Goal: Complete application form

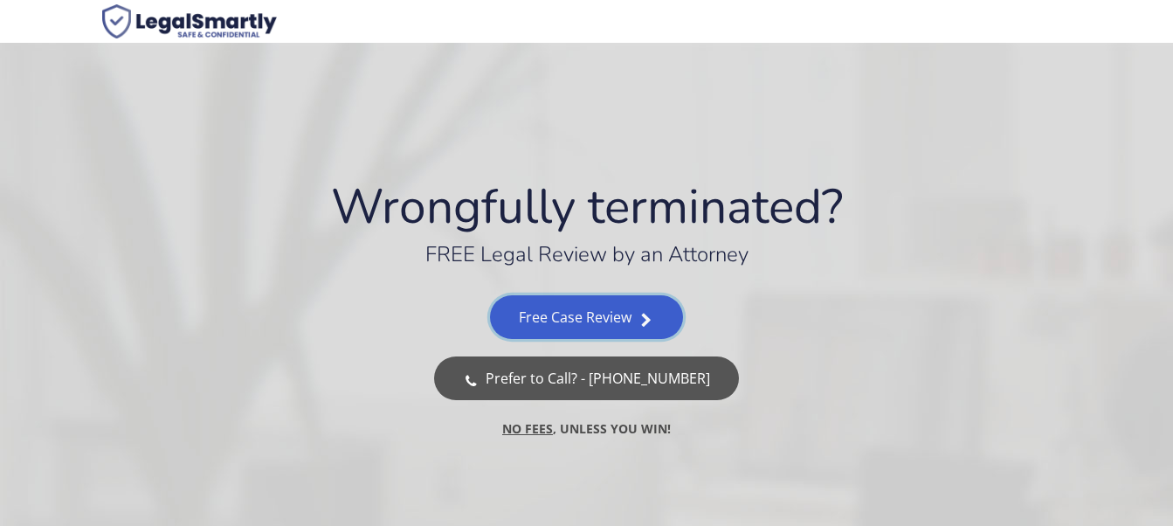
click at [597, 322] on link "Free Case Review" at bounding box center [586, 317] width 193 height 44
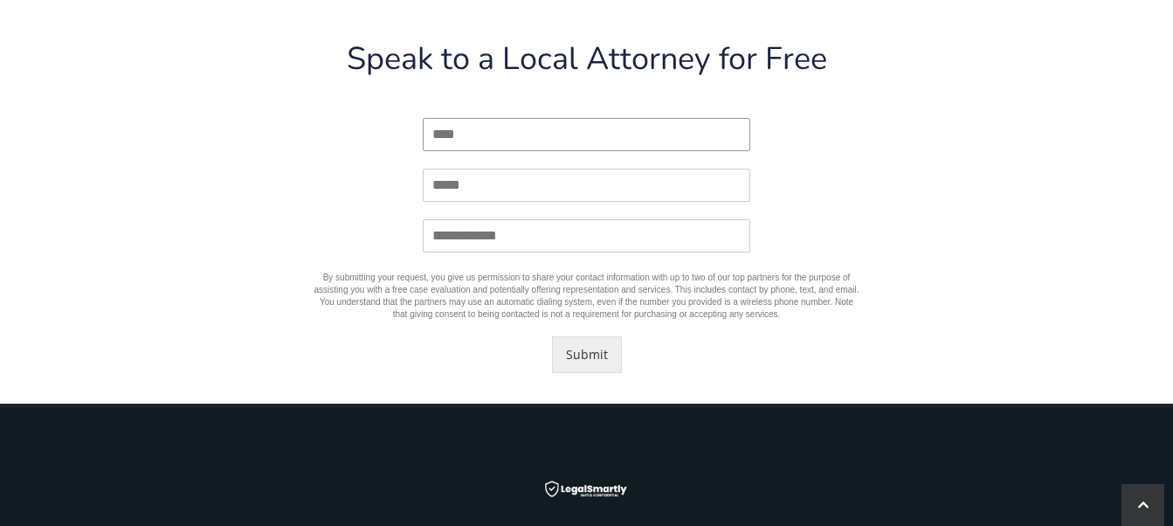
click at [488, 132] on input "Name *" at bounding box center [587, 134] width 328 height 33
type input "**********"
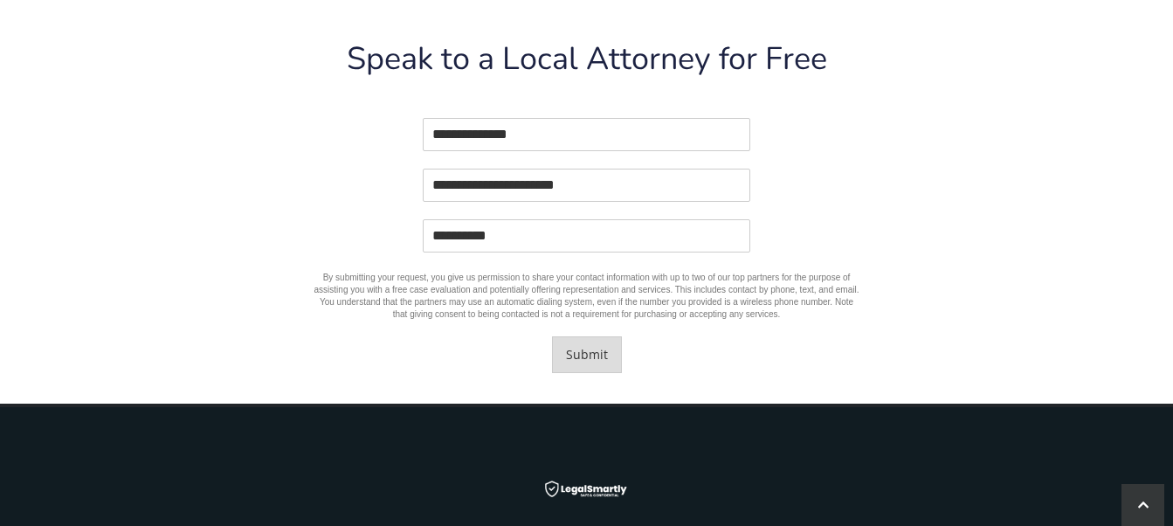
click at [586, 354] on button "Submit" at bounding box center [587, 354] width 70 height 37
